Goal: Information Seeking & Learning: Check status

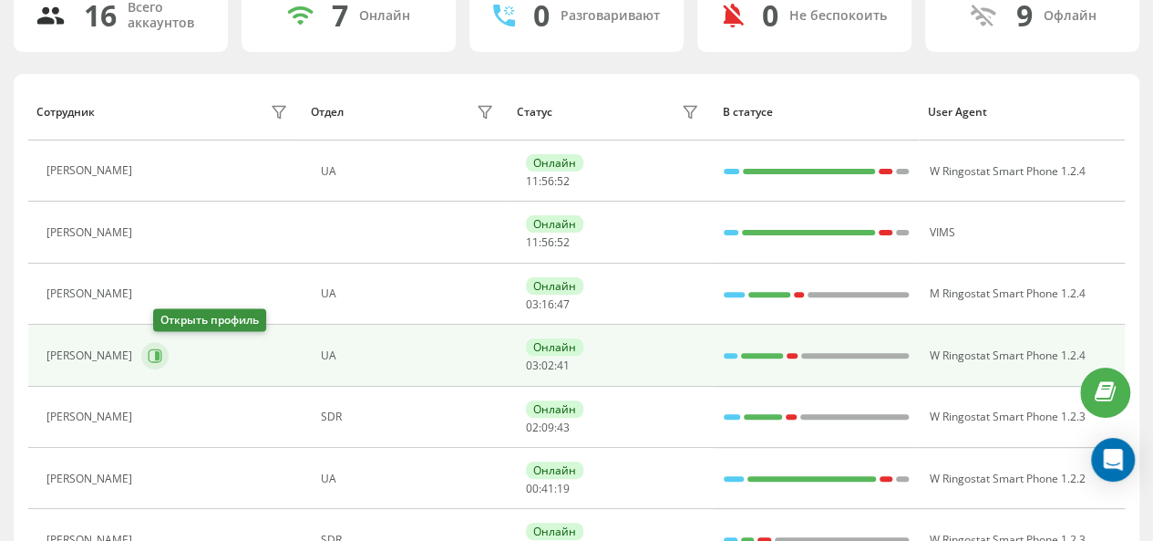
click at [162, 352] on icon at bounding box center [155, 355] width 15 height 15
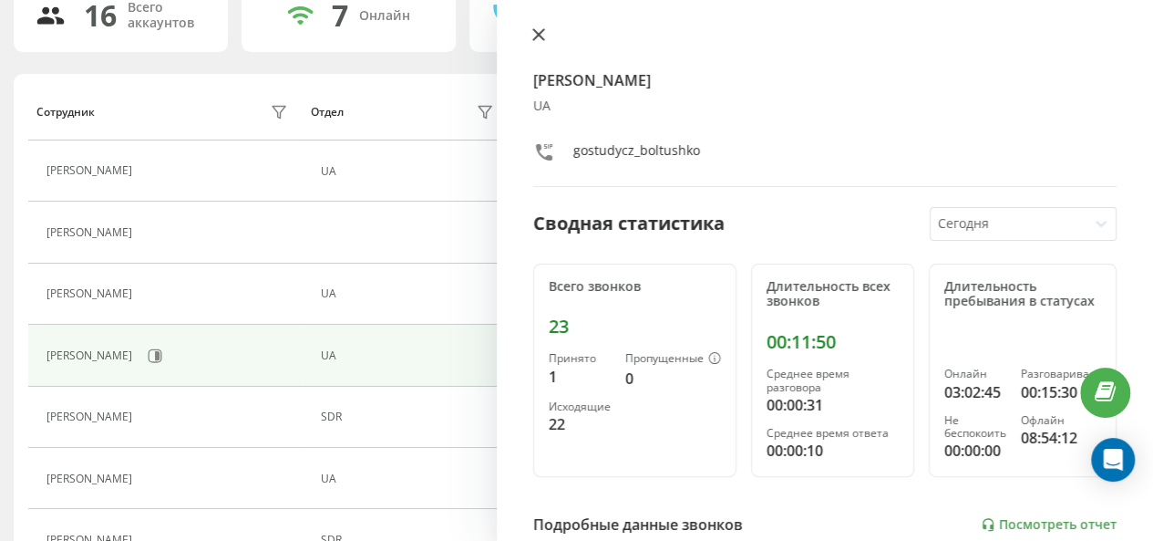
click at [539, 32] on icon at bounding box center [538, 34] width 13 height 13
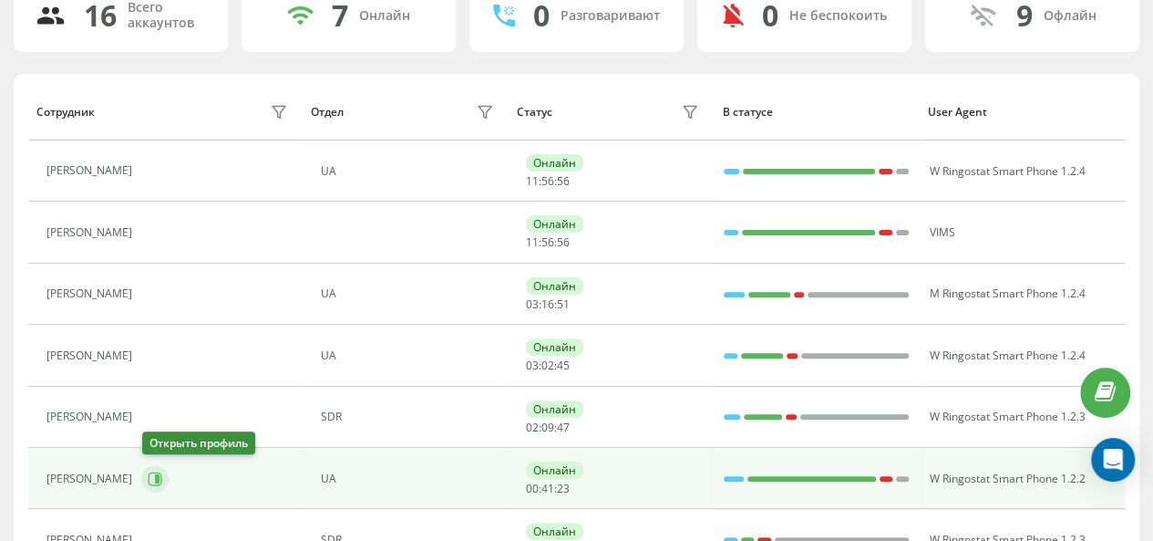
click at [161, 471] on icon at bounding box center [155, 478] width 15 height 15
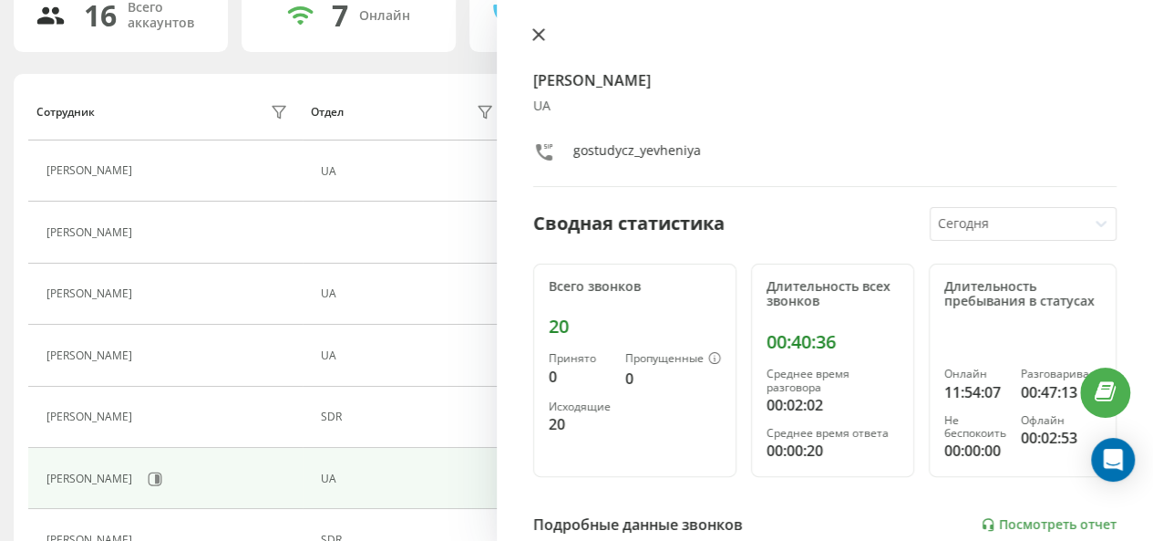
click at [550, 37] on button at bounding box center [539, 35] width 24 height 17
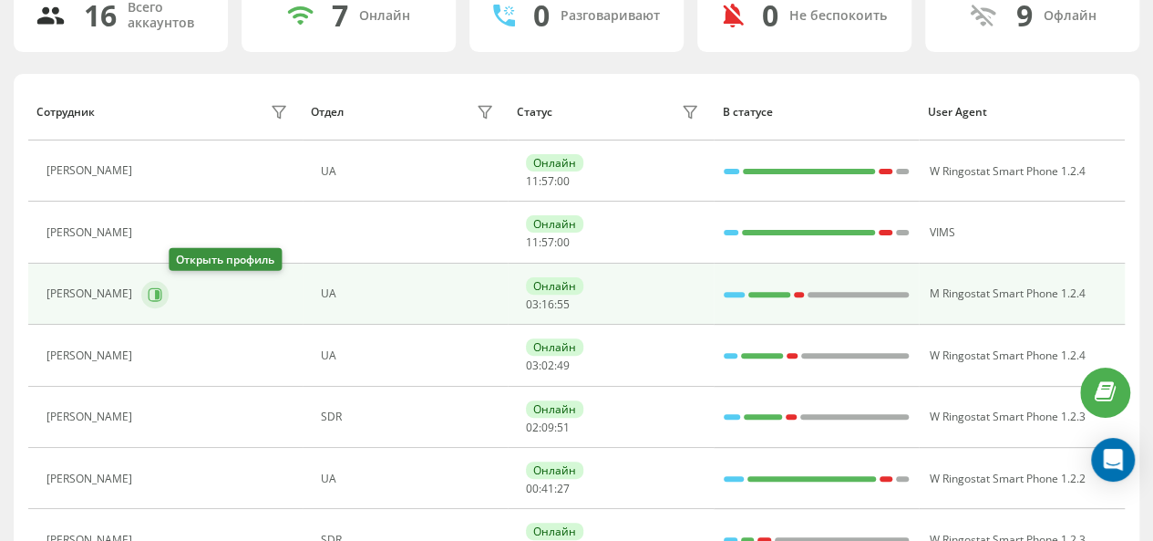
click at [160, 289] on icon at bounding box center [157, 293] width 5 height 9
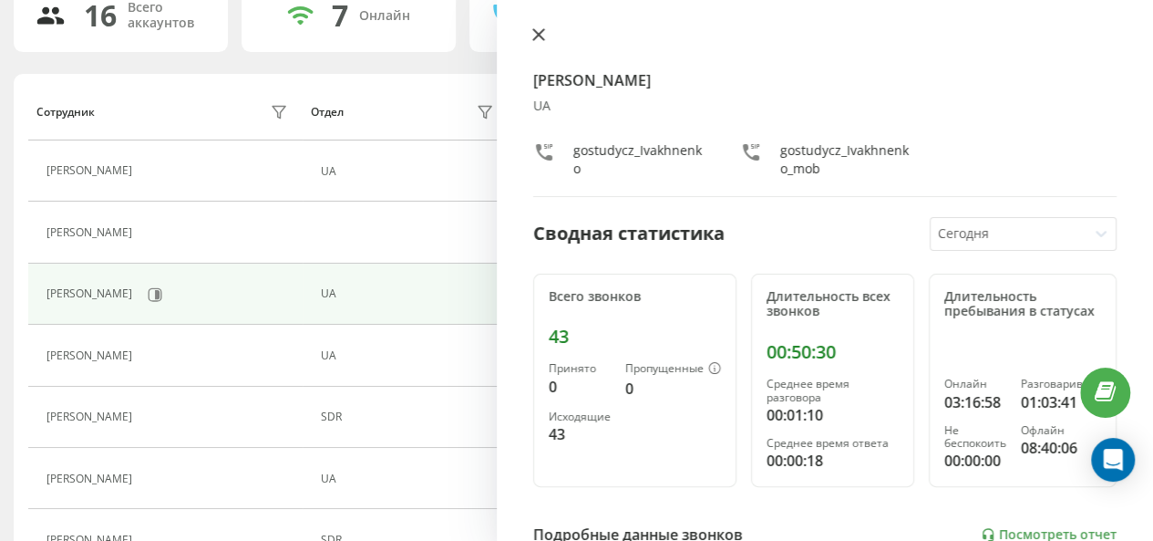
click at [533, 35] on icon at bounding box center [538, 34] width 13 height 13
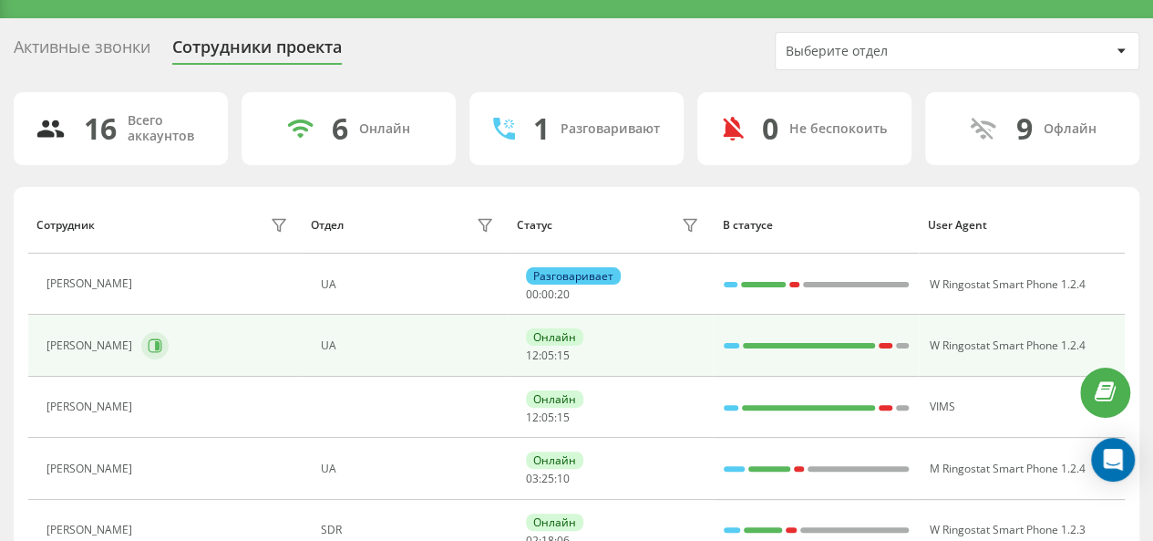
scroll to position [34, 0]
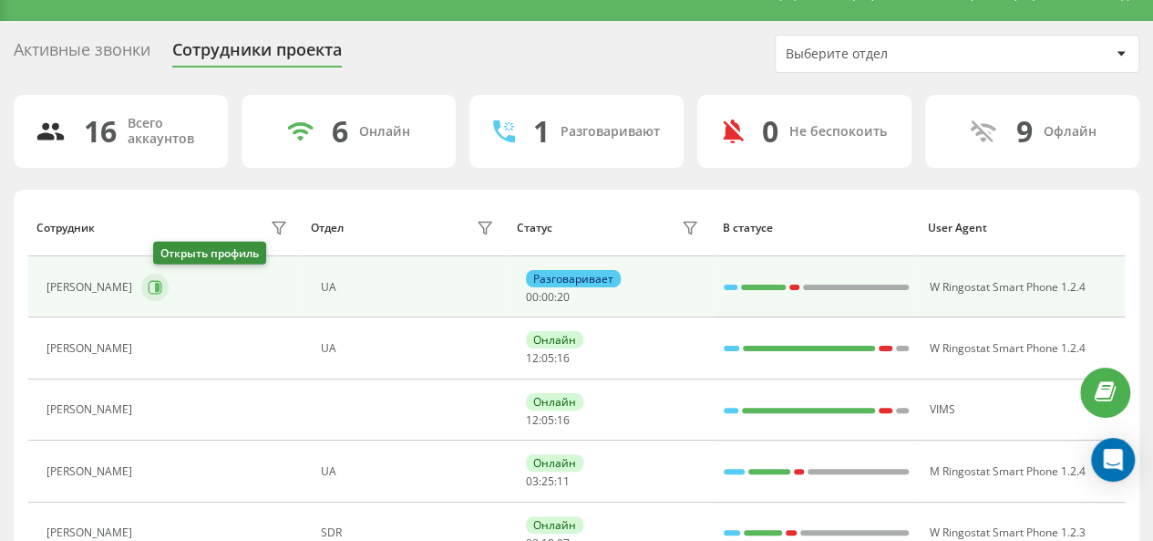
click at [160, 284] on icon at bounding box center [157, 287] width 5 height 9
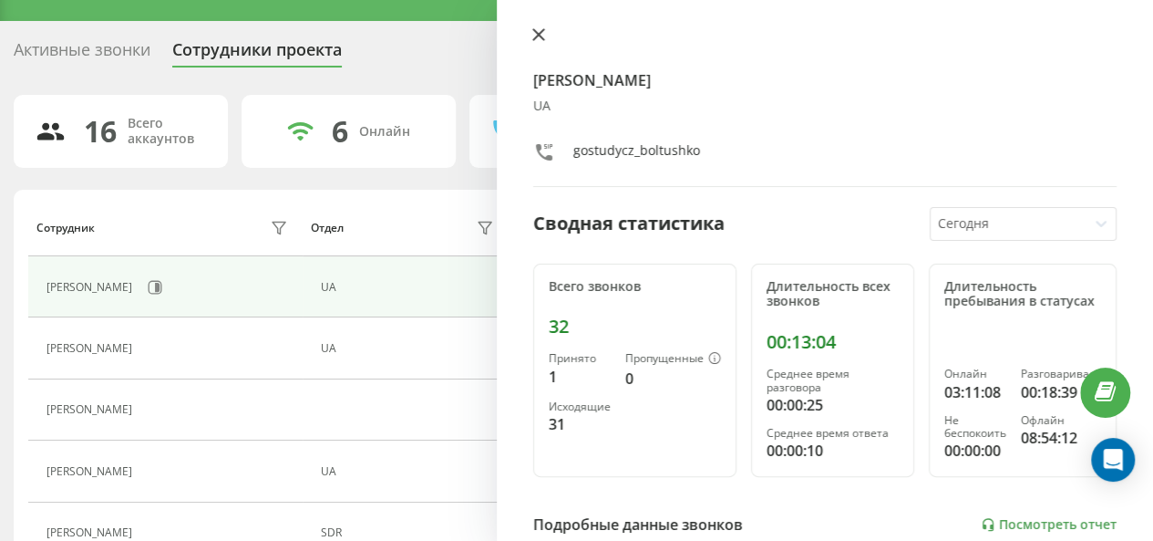
click at [547, 34] on button at bounding box center [539, 35] width 24 height 17
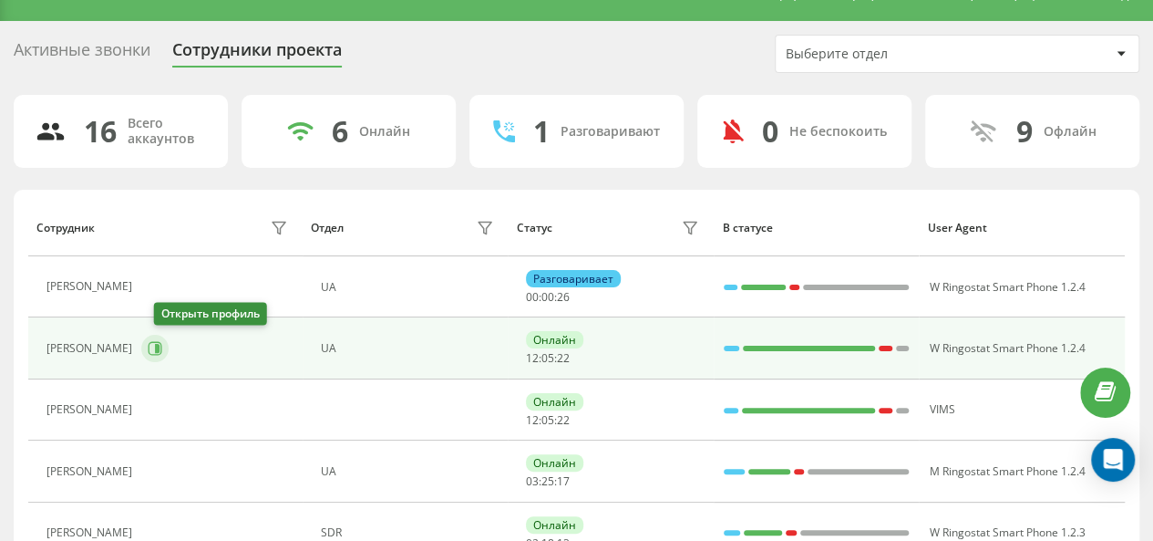
click at [162, 342] on icon at bounding box center [155, 348] width 15 height 15
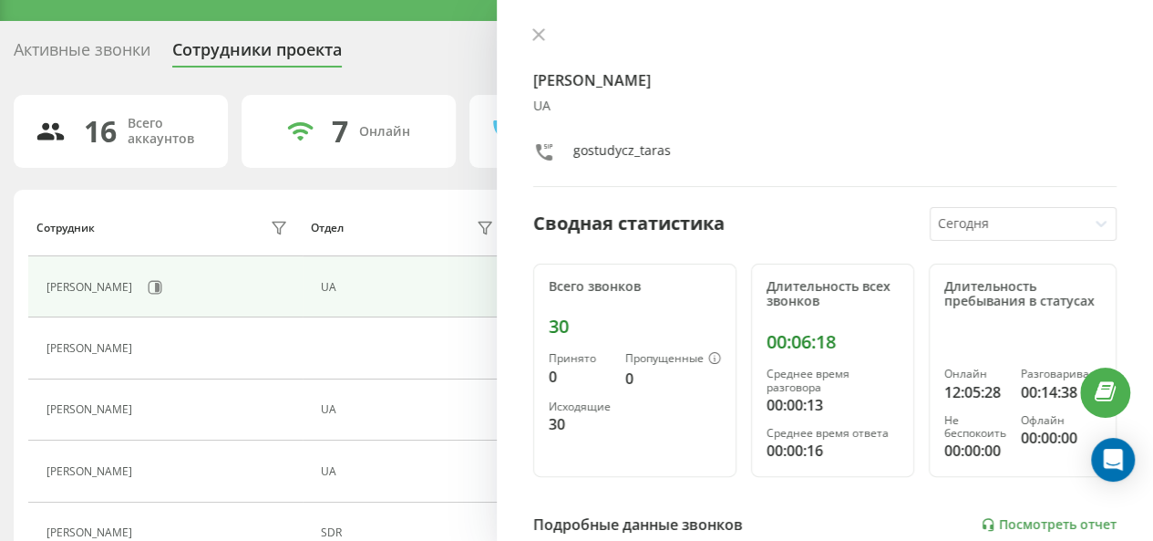
click at [540, 26] on div "[PERSON_NAME] UA gostudycz_taras Сводная статистика [DATE] Всего звонков 30 При…" at bounding box center [825, 270] width 656 height 541
click at [540, 33] on icon at bounding box center [538, 34] width 11 height 11
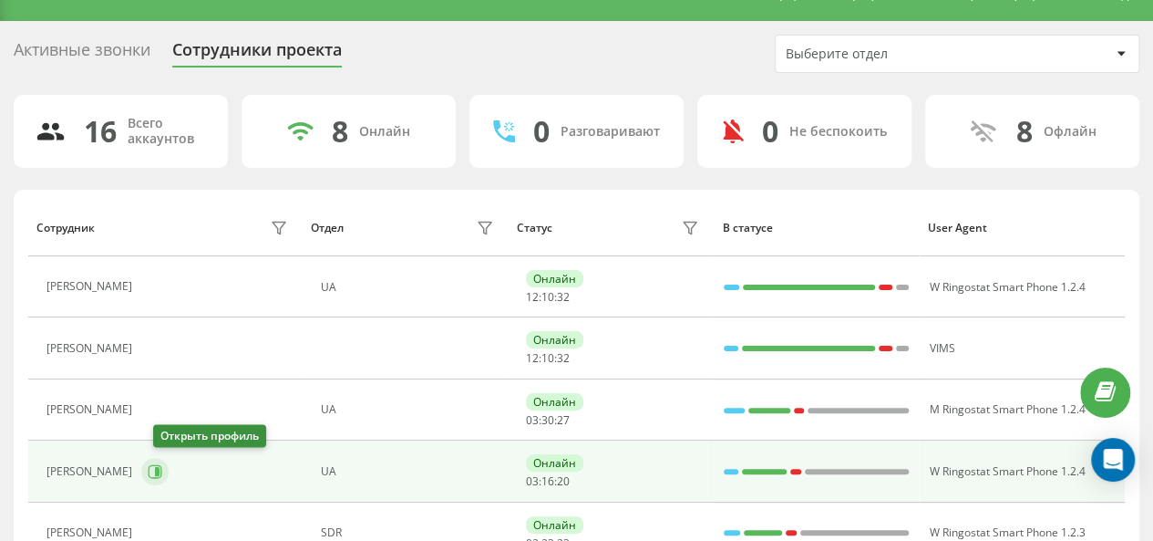
click at [160, 469] on icon at bounding box center [157, 471] width 5 height 9
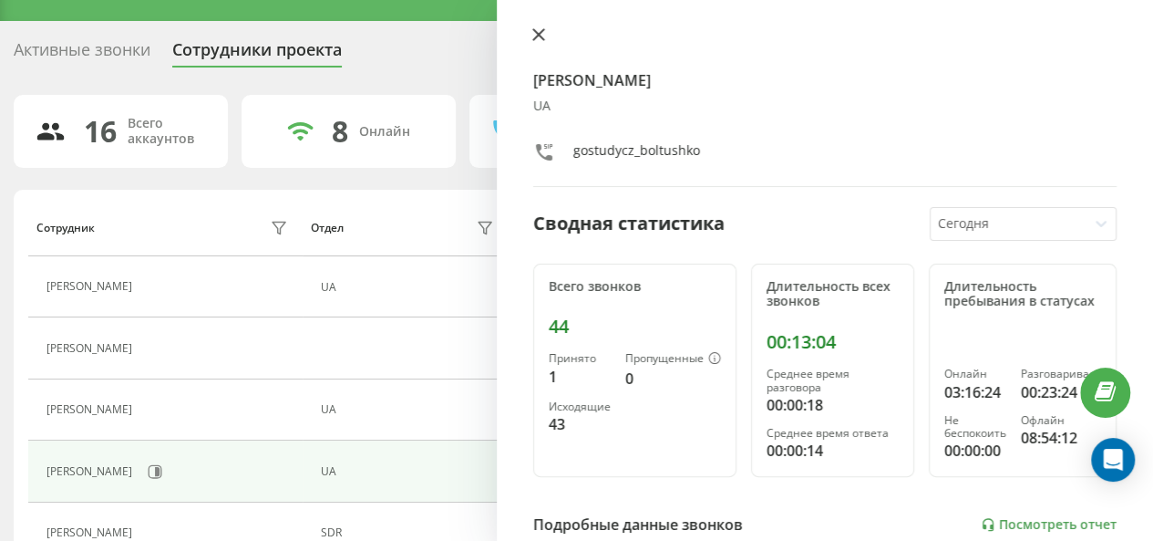
click at [543, 42] on button at bounding box center [539, 35] width 24 height 17
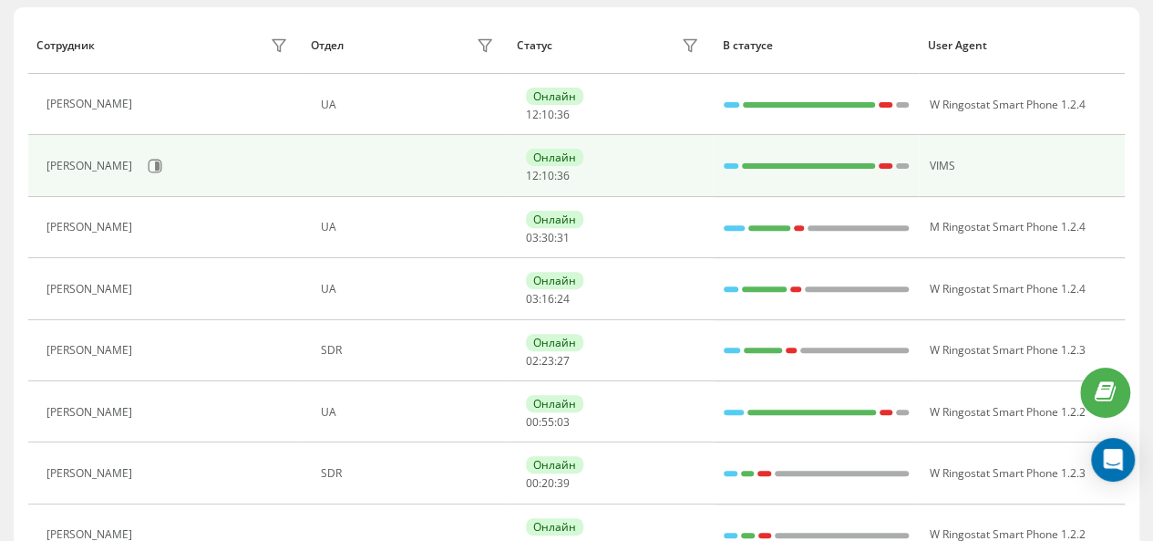
scroll to position [222, 0]
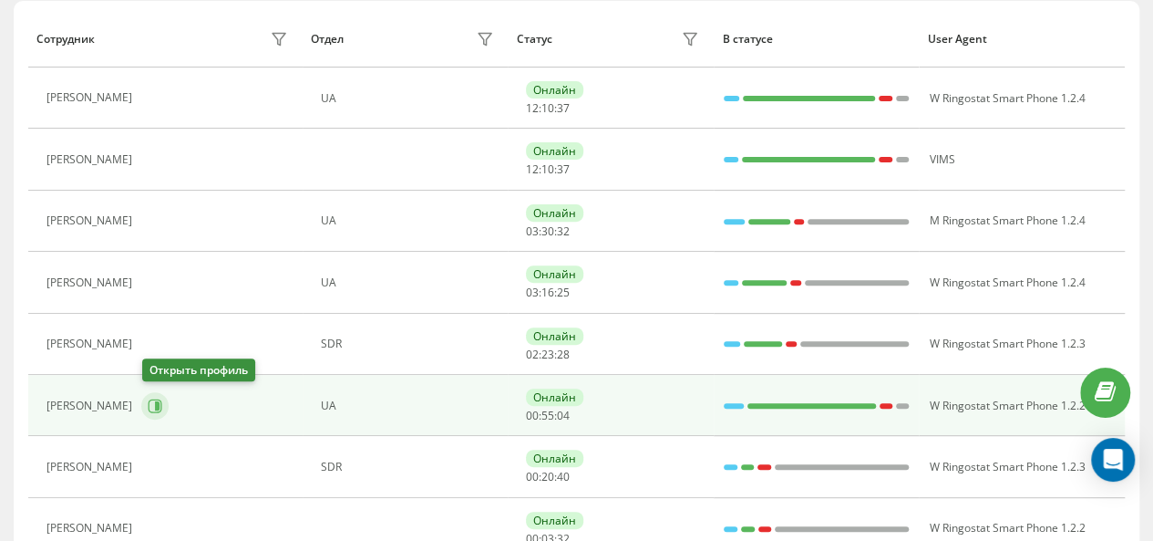
click at [149, 408] on icon at bounding box center [155, 405] width 15 height 15
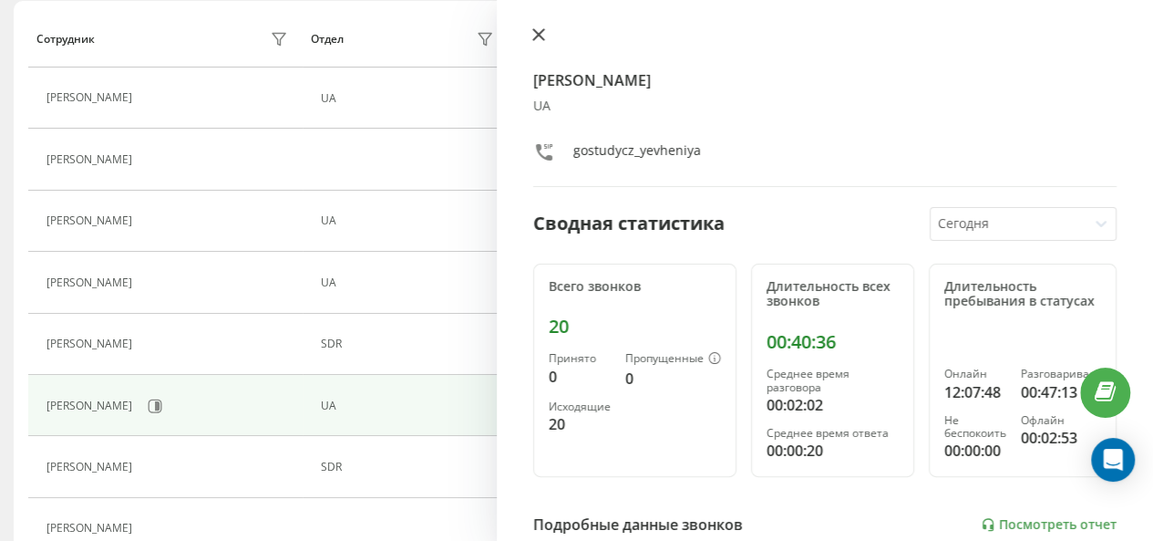
click at [542, 27] on button at bounding box center [539, 35] width 24 height 17
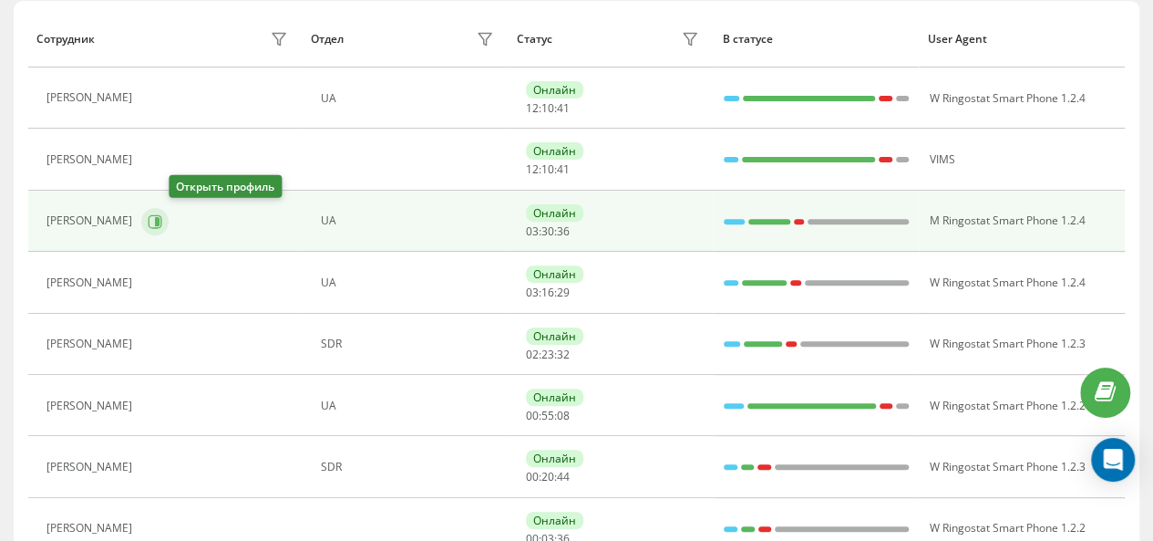
click at [162, 214] on icon at bounding box center [156, 221] width 14 height 14
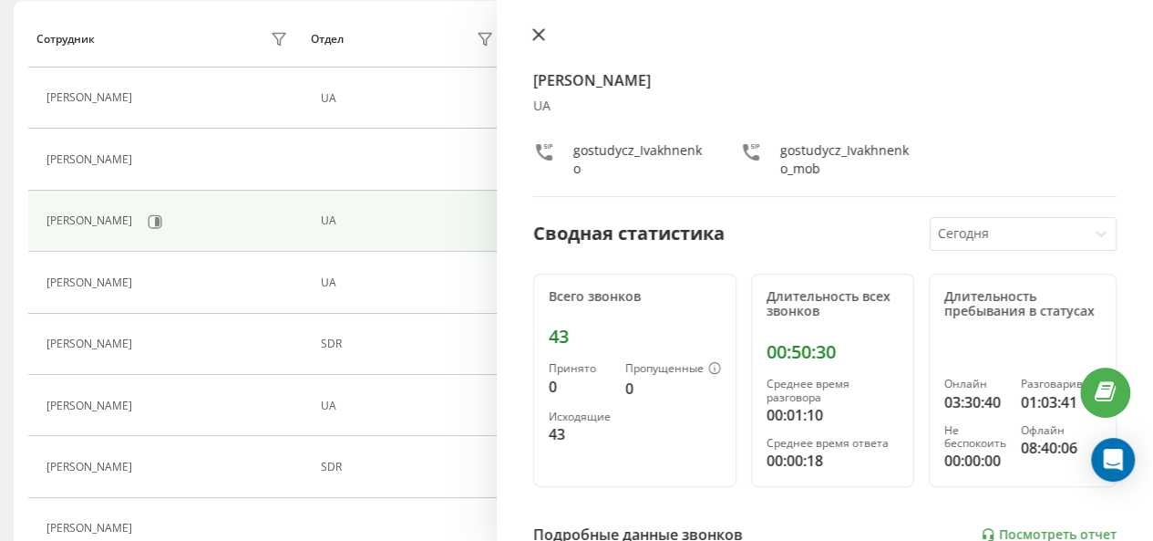
click at [533, 40] on icon at bounding box center [538, 34] width 11 height 11
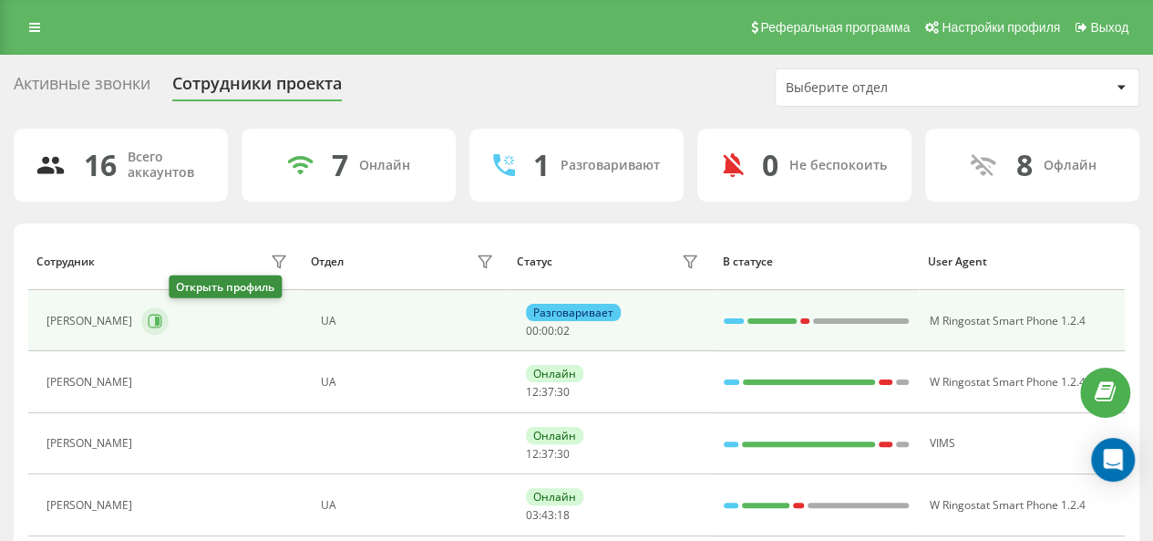
click at [169, 328] on button at bounding box center [154, 320] width 27 height 27
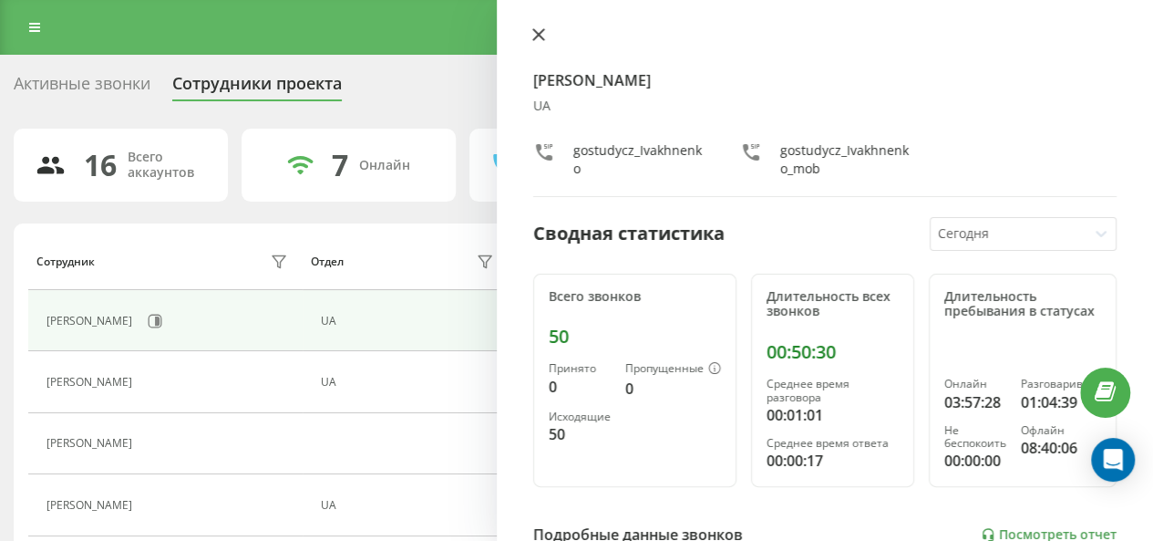
click at [538, 28] on icon at bounding box center [538, 34] width 13 height 13
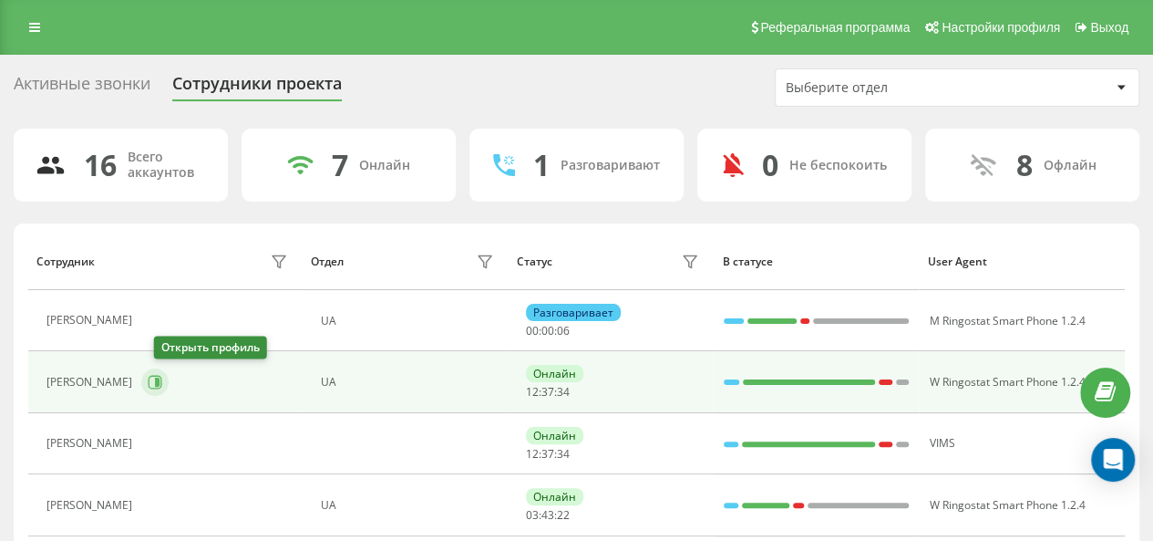
click at [162, 386] on icon at bounding box center [156, 383] width 14 height 14
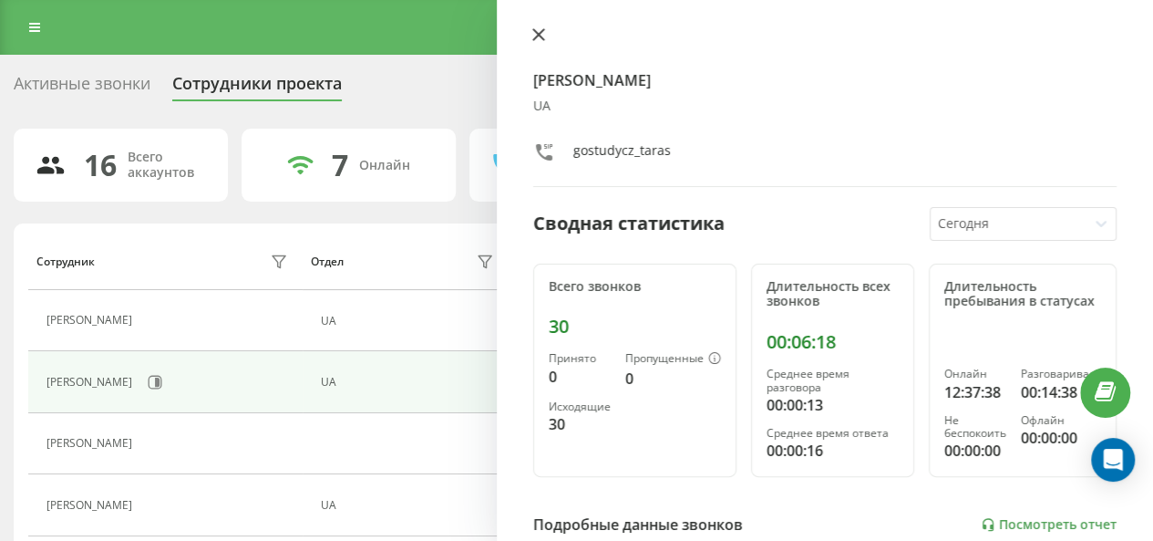
click at [539, 30] on icon at bounding box center [538, 34] width 13 height 13
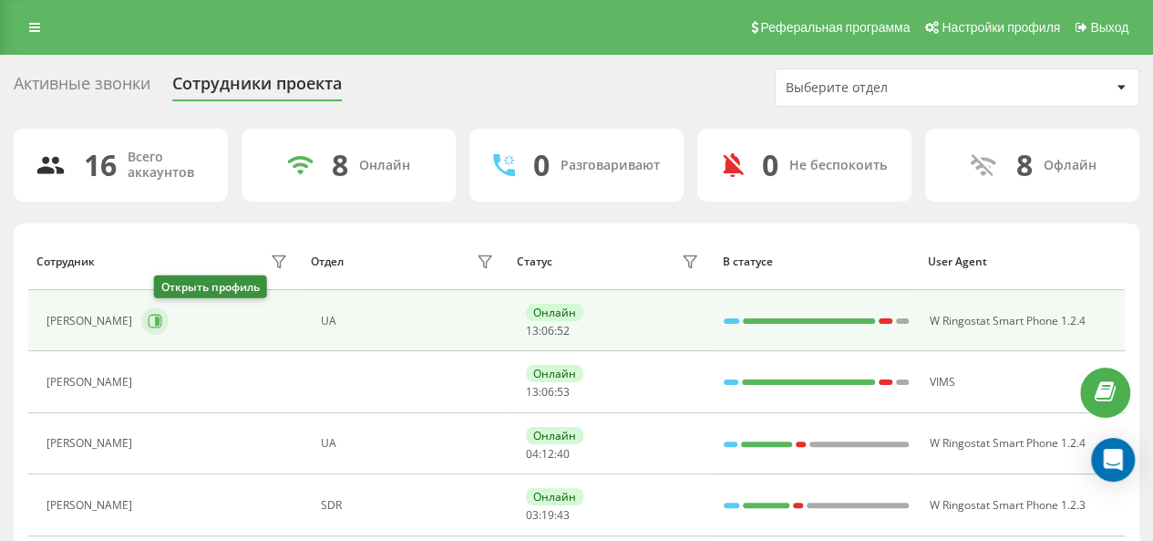
click at [162, 323] on icon at bounding box center [155, 321] width 15 height 15
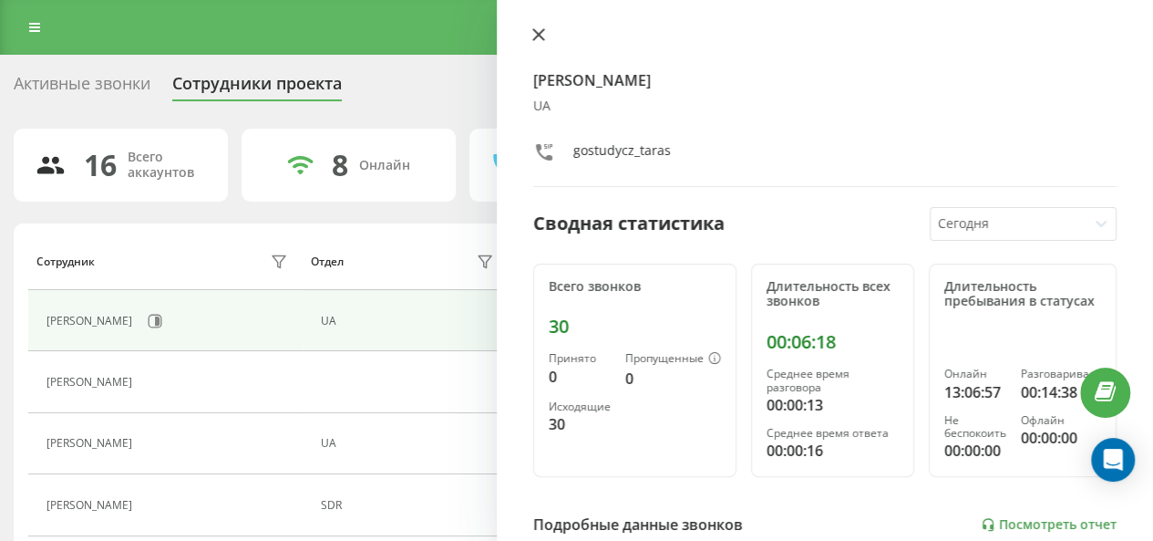
click at [544, 37] on icon at bounding box center [538, 34] width 13 height 13
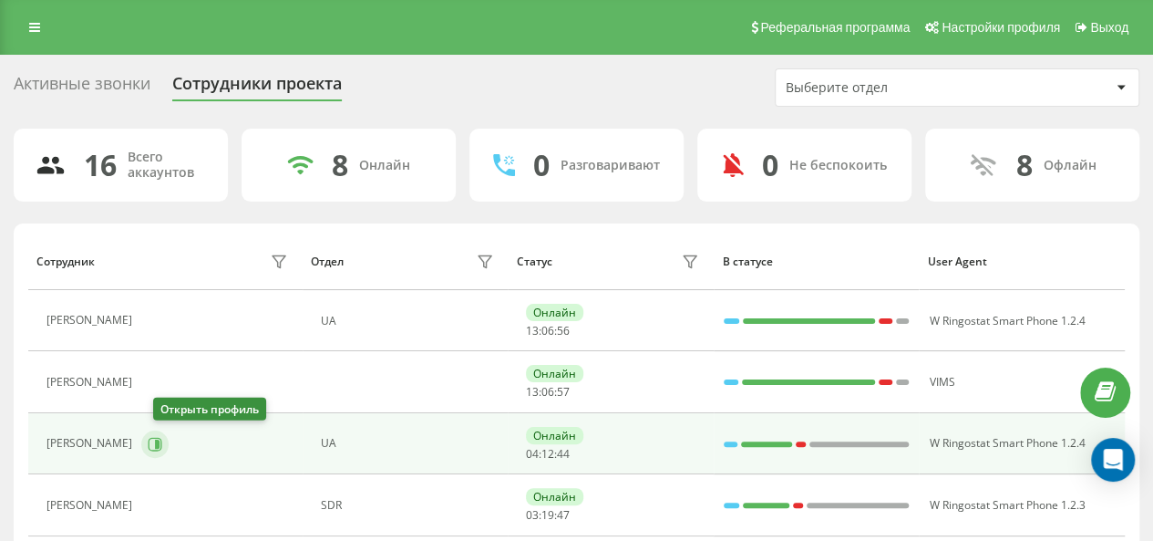
click at [169, 441] on button at bounding box center [154, 443] width 27 height 27
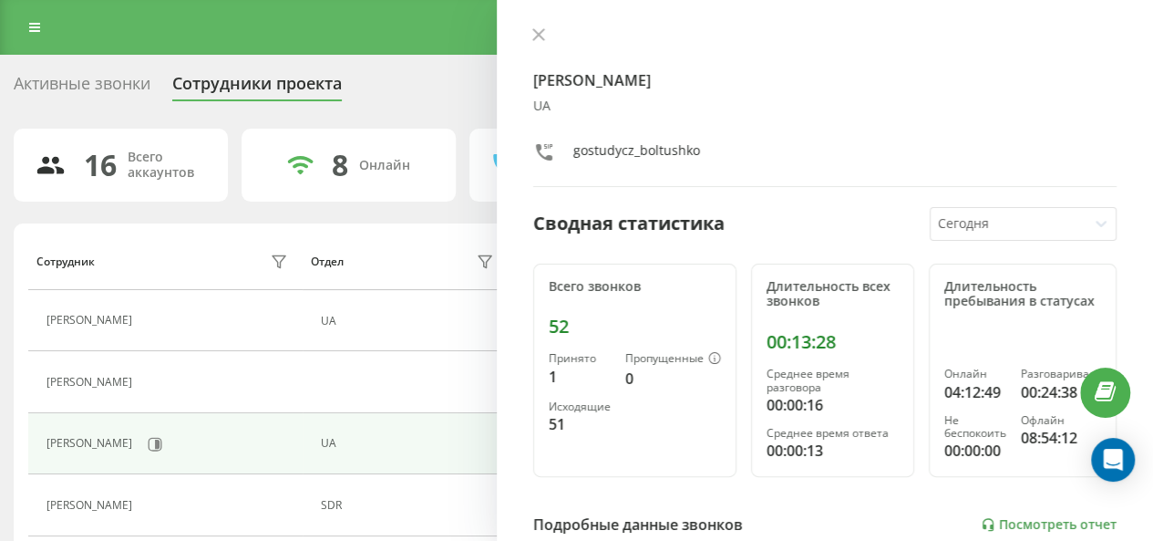
click at [542, 27] on div at bounding box center [825, 36] width 584 height 18
click at [542, 29] on icon at bounding box center [538, 34] width 13 height 13
